Goal: Task Accomplishment & Management: Manage account settings

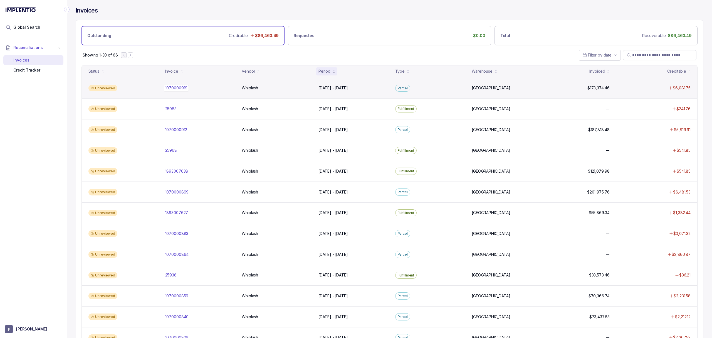
click at [176, 89] on p "1070000919" at bounding box center [176, 88] width 25 height 6
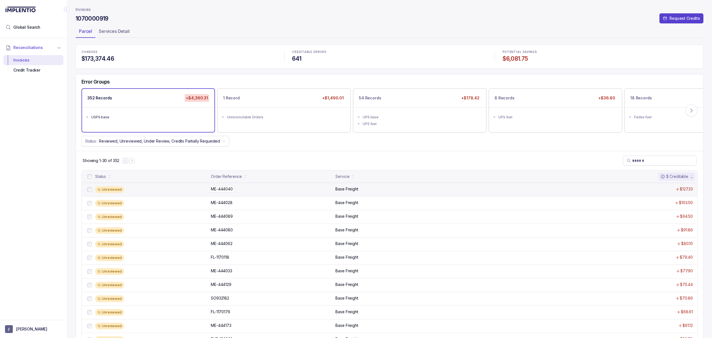
click at [211, 188] on p "ME-444040" at bounding box center [222, 189] width 25 height 6
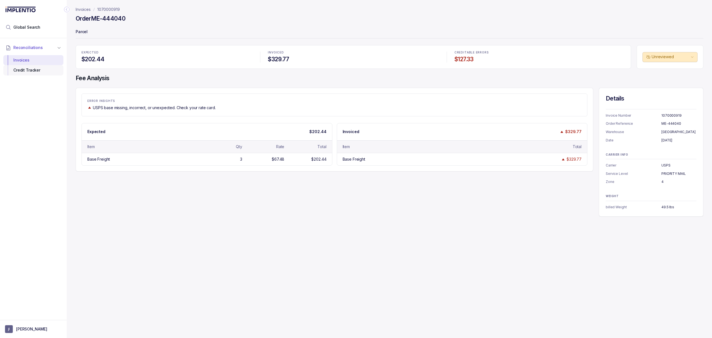
click at [38, 73] on div "Credit Tracker" at bounding box center [33, 70] width 51 height 10
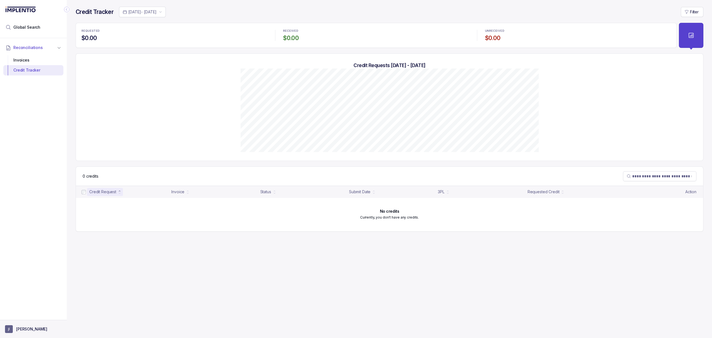
click at [18, 330] on p "[PERSON_NAME]" at bounding box center [31, 329] width 31 height 6
click at [19, 318] on p "Logout" at bounding box center [37, 317] width 46 height 6
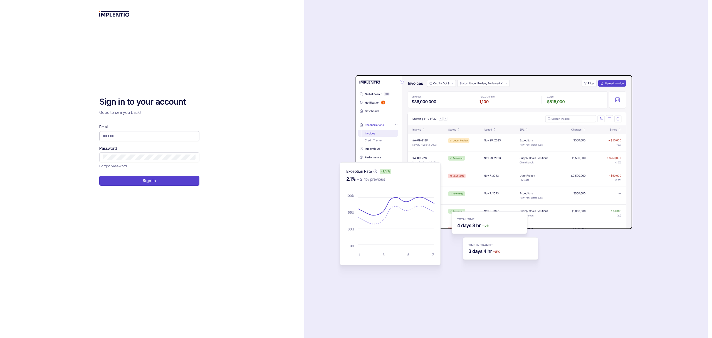
click at [118, 136] on input "Email" at bounding box center [149, 136] width 93 height 6
type input "**********"
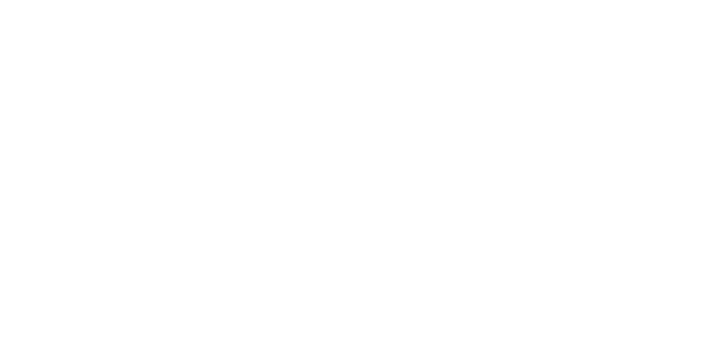
click at [127, 0] on html at bounding box center [356, 0] width 712 height 0
